Goal: Task Accomplishment & Management: Use online tool/utility

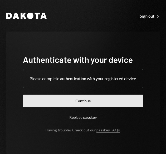
click at [86, 98] on button "Continue" at bounding box center [83, 101] width 120 height 12
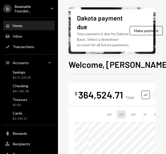
click at [25, 4] on ul "B Beamable Foundat... Caret Down Home Home Inbox Inbox Activities Transactions …" at bounding box center [29, 80] width 58 height 160
click at [24, 9] on div "Beamable Foundat..." at bounding box center [30, 8] width 31 height 9
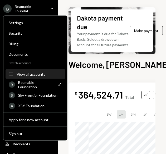
click at [39, 75] on div "View all accounts" at bounding box center [39, 74] width 45 height 4
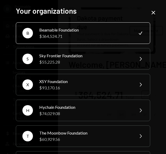
scroll to position [71, 0]
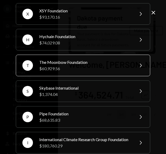
click at [87, 60] on div "The Moonbow Foundation" at bounding box center [84, 62] width 91 height 6
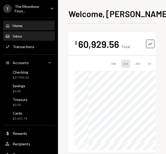
click at [27, 31] on link "Inbox Inbox" at bounding box center [28, 35] width 51 height 9
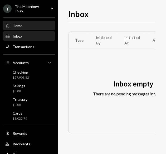
click at [27, 27] on div "Home Home" at bounding box center [28, 25] width 47 height 5
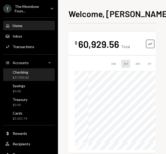
click at [30, 71] on div "Checking $57,903.82" at bounding box center [28, 75] width 47 height 10
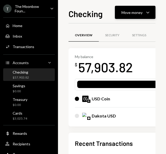
click at [137, 15] on div "Move money Caret Down" at bounding box center [134, 12] width 27 height 6
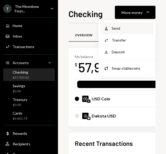
click at [117, 24] on div "Withdraw Send" at bounding box center [126, 28] width 53 height 12
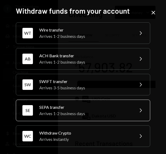
click at [77, 116] on div "SE SEPA transfer Arrives 1-2 business days Chevron Right" at bounding box center [83, 111] width 134 height 22
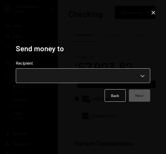
click at [86, 76] on body "T The Moonbow Foun... Caret Down Home Home Inbox Inbox Activities Transactions …" at bounding box center [83, 77] width 166 height 154
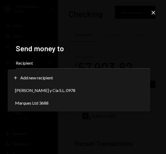
click at [67, 38] on div "**********" at bounding box center [82, 77] width 147 height 79
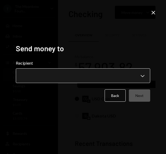
click at [72, 79] on body "T The Moonbow Foun... Caret Down Home Home Inbox Inbox Activities Transactions …" at bounding box center [83, 77] width 166 height 154
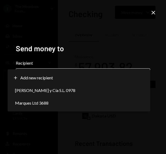
select select "**********"
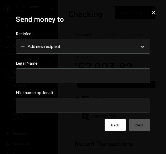
click at [120, 125] on button "Back" at bounding box center [114, 125] width 21 height 12
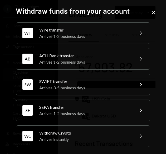
click at [153, 8] on div "Withdraw funds from your account WT Wire transfer Arrives 1-2 business days Che…" at bounding box center [82, 77] width 147 height 154
click at [152, 13] on icon "Close" at bounding box center [153, 12] width 6 height 6
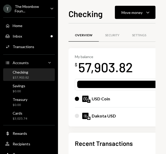
click at [22, 75] on div "$57,903.82" at bounding box center [21, 77] width 16 height 4
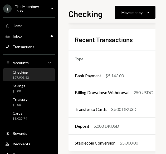
scroll to position [104, 0]
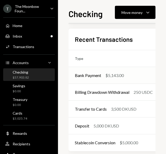
click at [98, 76] on div "Bank Payment" at bounding box center [88, 75] width 26 height 6
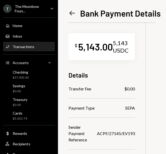
scroll to position [53, 0]
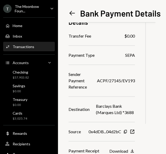
click at [73, 13] on icon at bounding box center [72, 13] width 6 height 4
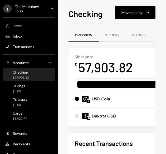
scroll to position [111, 0]
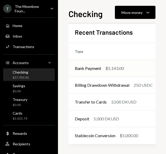
click at [113, 71] on td "Bank Payment $5,143.00" at bounding box center [113, 68] width 90 height 17
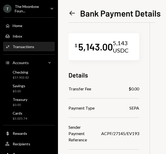
click at [70, 15] on icon "Left Arrow" at bounding box center [71, 12] width 7 height 7
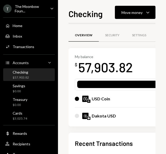
scroll to position [111, 0]
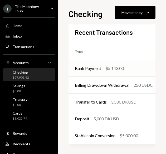
click at [110, 67] on div "$5,143.00" at bounding box center [114, 68] width 18 height 6
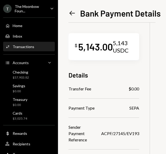
scroll to position [78, 0]
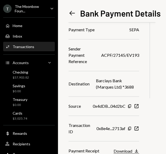
click at [134, 150] on button "Download Download" at bounding box center [125, 151] width 25 height 6
click at [71, 13] on icon at bounding box center [72, 13] width 6 height 4
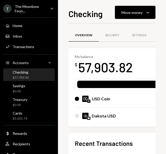
scroll to position [111, 0]
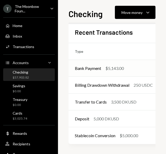
drag, startPoint x: 126, startPoint y: 72, endPoint x: 93, endPoint y: 69, distance: 33.0
click at [93, 69] on div "Bank Payment" at bounding box center [88, 68] width 26 height 6
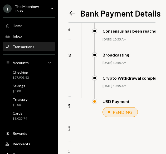
scroll to position [0, 68]
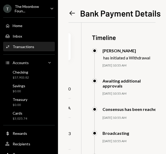
click at [75, 10] on icon "Left Arrow" at bounding box center [71, 12] width 7 height 7
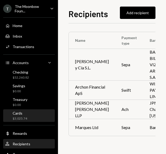
click at [25, 110] on div "Cards $3,025.74" at bounding box center [28, 116] width 47 height 12
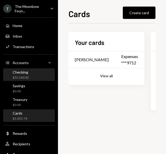
click at [36, 74] on div "Checking $52,260.82" at bounding box center [28, 75] width 47 height 10
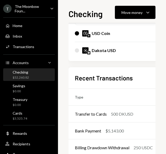
scroll to position [106, 0]
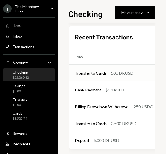
click at [106, 71] on div "Transfer to Cards" at bounding box center [91, 73] width 32 height 6
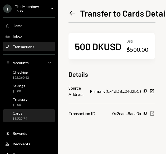
click at [24, 121] on div "Cards $3,525.74" at bounding box center [28, 116] width 47 height 12
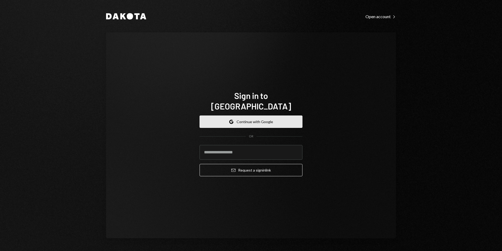
click at [266, 117] on button "Google Continue with Google" at bounding box center [251, 121] width 103 height 12
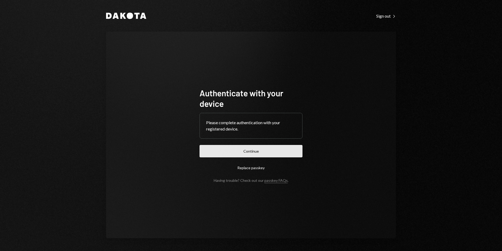
click at [250, 152] on button "Continue" at bounding box center [251, 151] width 103 height 12
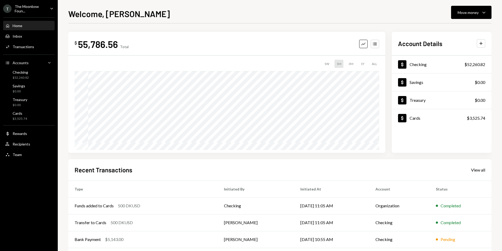
click at [32, 9] on div "The Moonbow Foun..." at bounding box center [30, 8] width 31 height 9
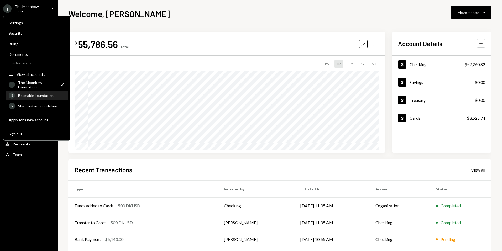
click at [45, 97] on div "B Beamable Foundation" at bounding box center [37, 95] width 56 height 9
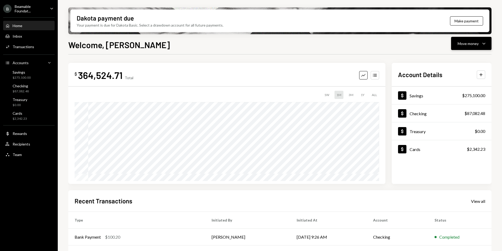
click at [467, 44] on div "Move money" at bounding box center [468, 44] width 21 height 6
click at [458, 60] on div "Send" at bounding box center [467, 59] width 38 height 6
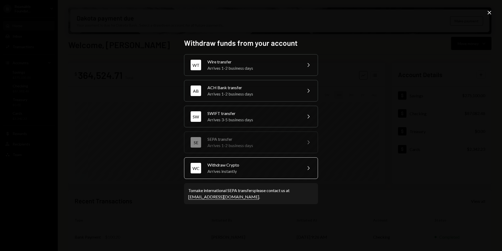
click at [240, 166] on div "Withdraw Crypto" at bounding box center [253, 165] width 91 height 6
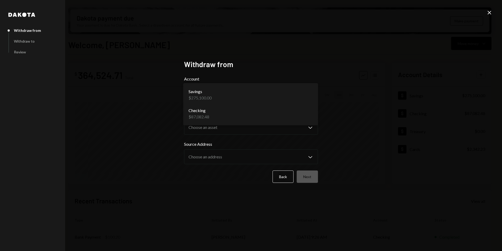
click at [219, 96] on body "B Beamable Foundat... Caret Down Home Home Inbox Inbox Activities Transactions …" at bounding box center [251, 125] width 502 height 251
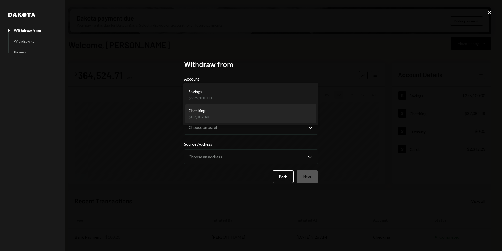
select select "**********"
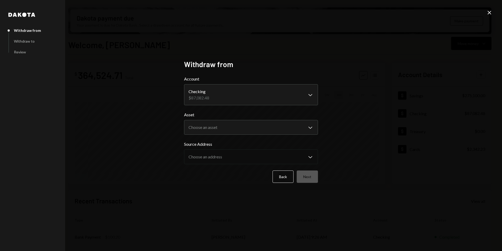
click at [223, 119] on div "Asset Choose an asset Chevron Down **** ***" at bounding box center [251, 122] width 134 height 23
click at [224, 121] on body "B Beamable Foundat... Caret Down Home Home Inbox Inbox Activities Transactions …" at bounding box center [251, 125] width 502 height 251
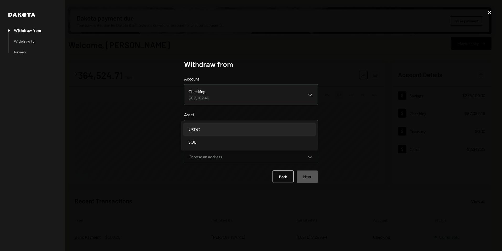
select select "****"
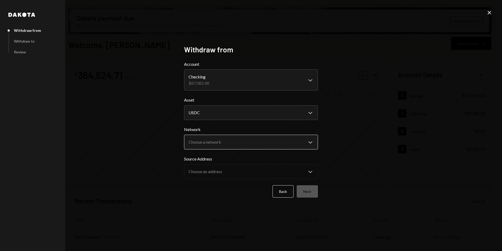
click at [224, 140] on body "B Beamable Foundat... Caret Down Home Home Inbox Inbox Activities Transactions …" at bounding box center [251, 125] width 502 height 251
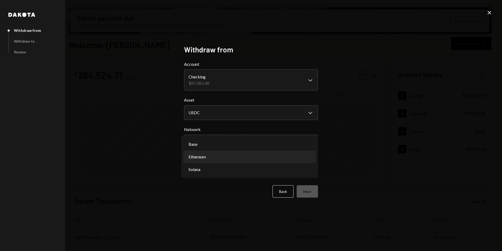
select select "**********"
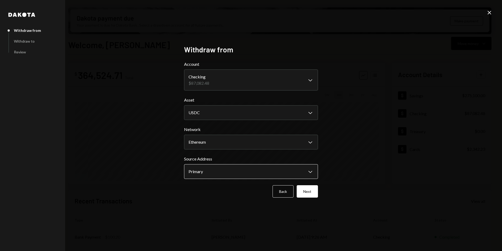
click at [220, 170] on body "B Beamable Foundat... Caret Down Home Home Inbox Inbox Activities Transactions …" at bounding box center [251, 125] width 502 height 251
click at [307, 190] on button "Next" at bounding box center [307, 191] width 21 height 12
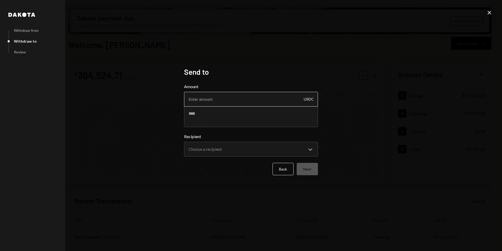
click at [201, 96] on input "Amount" at bounding box center [251, 99] width 134 height 15
type input "1500"
click at [202, 110] on textarea at bounding box center [251, 116] width 134 height 21
type textarea "**********"
drag, startPoint x: 227, startPoint y: 162, endPoint x: 227, endPoint y: 157, distance: 4.7
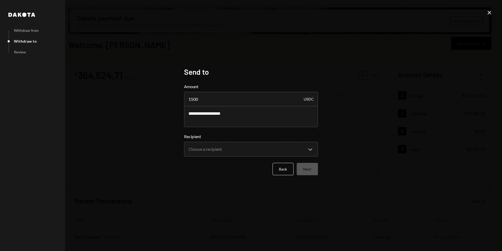
click at [227, 157] on form "**********" at bounding box center [251, 129] width 134 height 92
click at [227, 154] on body "B Beamable Foundat... Caret Down Home Home Inbox Inbox Activities Transactions …" at bounding box center [251, 125] width 502 height 251
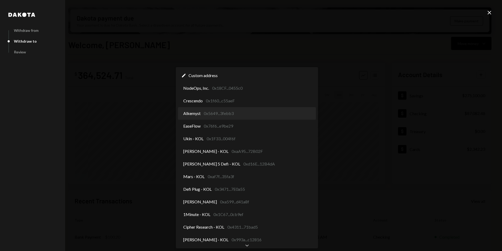
select select "**********"
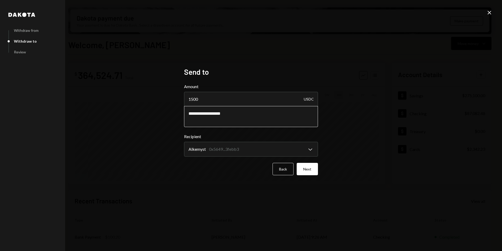
click at [239, 115] on textarea "**********" at bounding box center [251, 116] width 134 height 21
type textarea "**********"
click at [300, 169] on button "Next" at bounding box center [307, 169] width 21 height 12
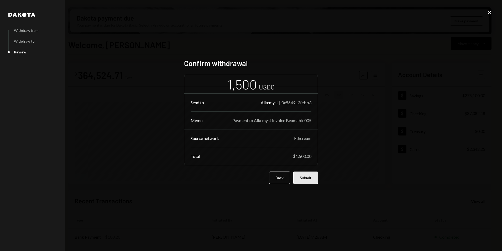
click at [306, 179] on button "Submit" at bounding box center [305, 177] width 25 height 12
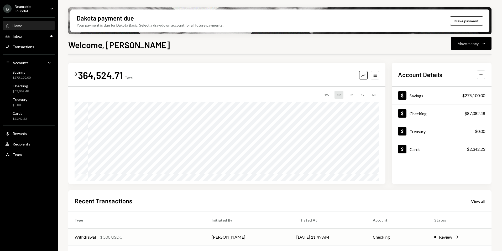
scroll to position [26, 0]
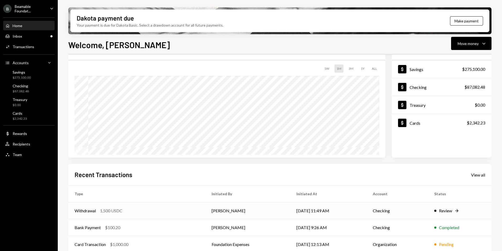
click at [287, 211] on td "[PERSON_NAME]" at bounding box center [247, 210] width 85 height 17
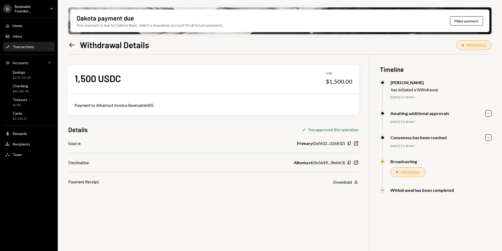
click at [71, 43] on icon "Left Arrow" at bounding box center [71, 44] width 7 height 7
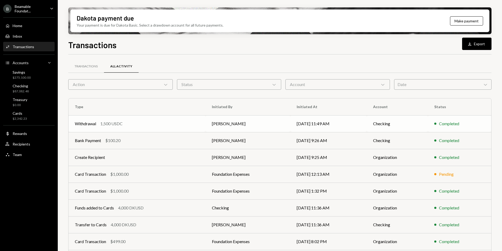
click at [184, 128] on td "Withdrawal 1,500 USDC" at bounding box center [137, 123] width 137 height 17
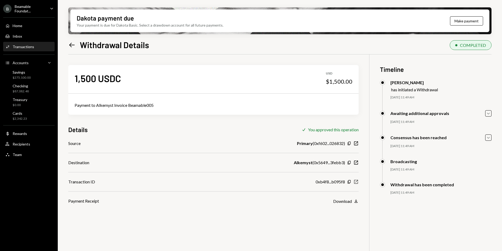
click at [355, 183] on icon "button" at bounding box center [356, 182] width 4 height 4
click at [70, 43] on icon "Left Arrow" at bounding box center [71, 44] width 7 height 7
